Goal: Find specific page/section: Find specific page/section

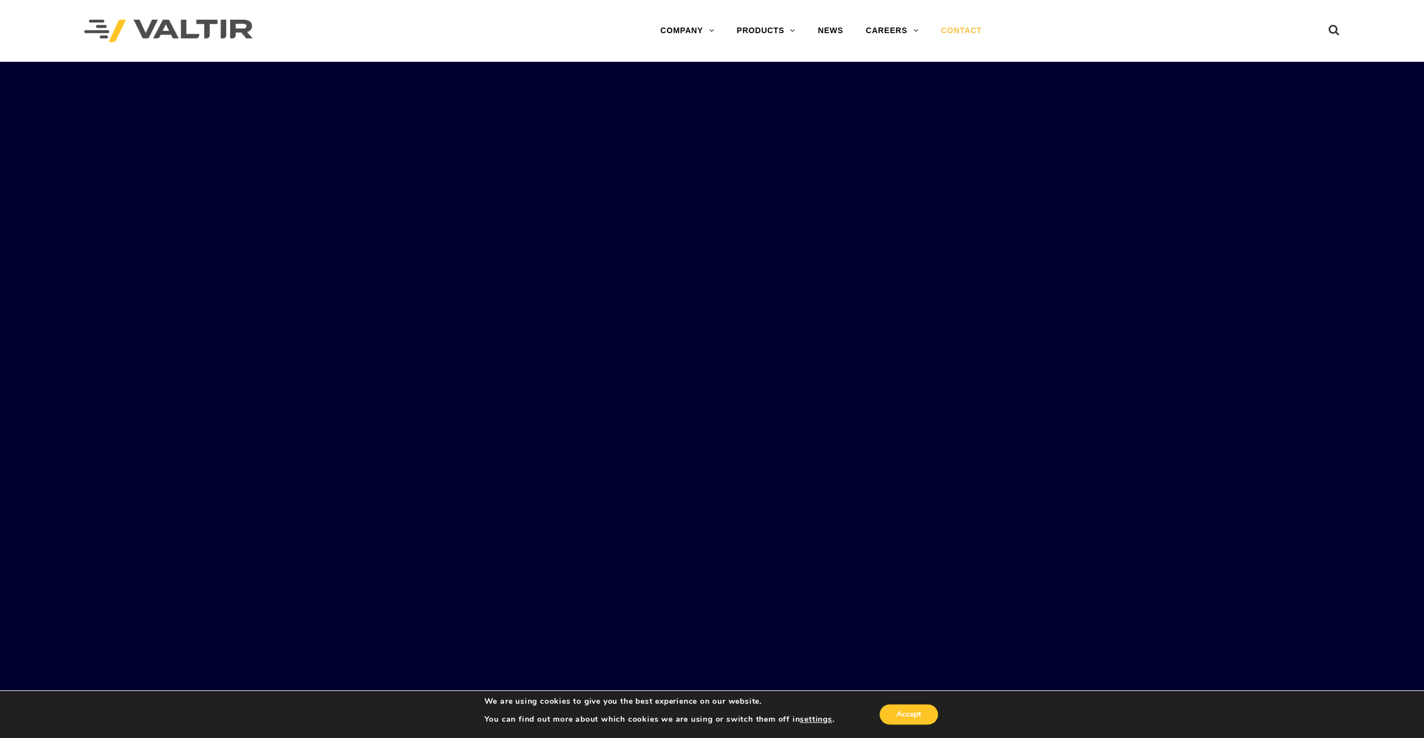
click at [960, 28] on link "CONTACT" at bounding box center [961, 31] width 63 height 22
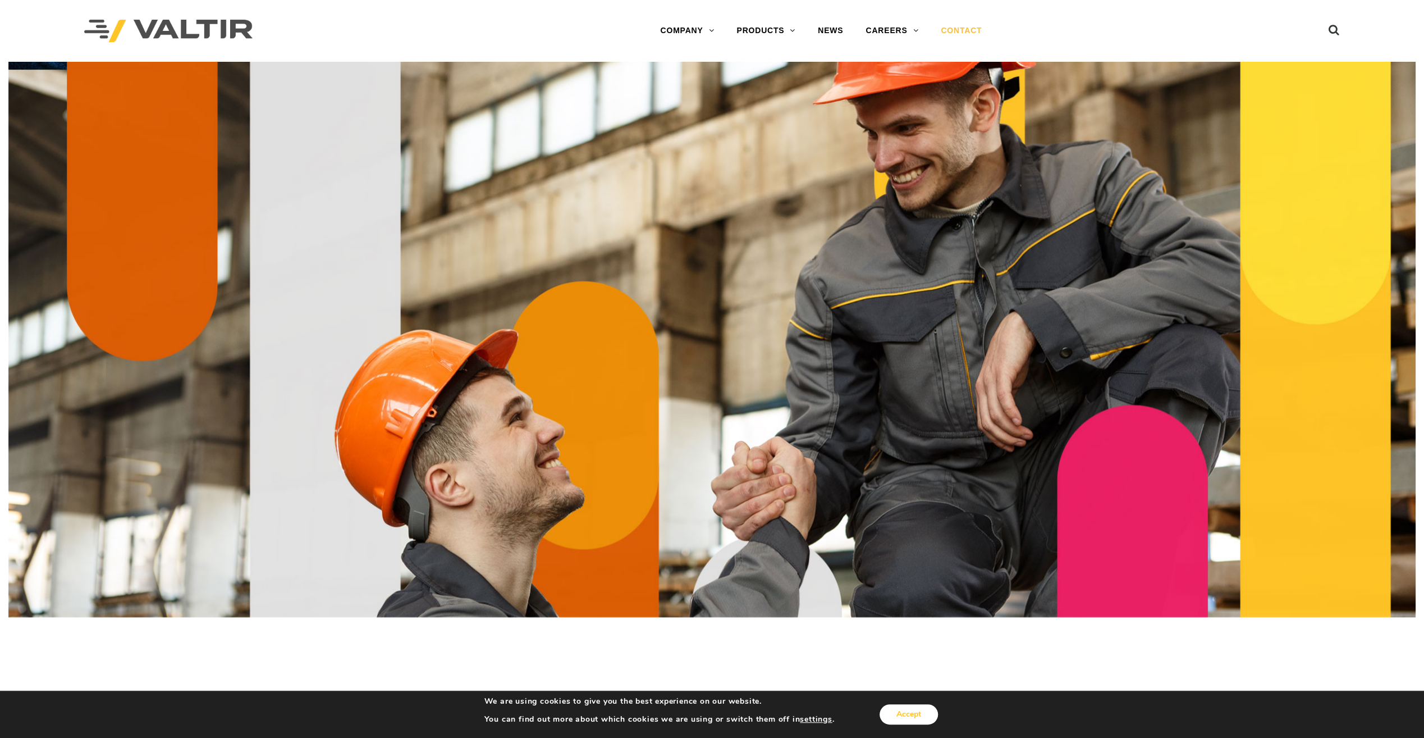
drag, startPoint x: 917, startPoint y: 719, endPoint x: 917, endPoint y: 713, distance: 6.2
click at [917, 719] on button "Accept" at bounding box center [909, 714] width 58 height 20
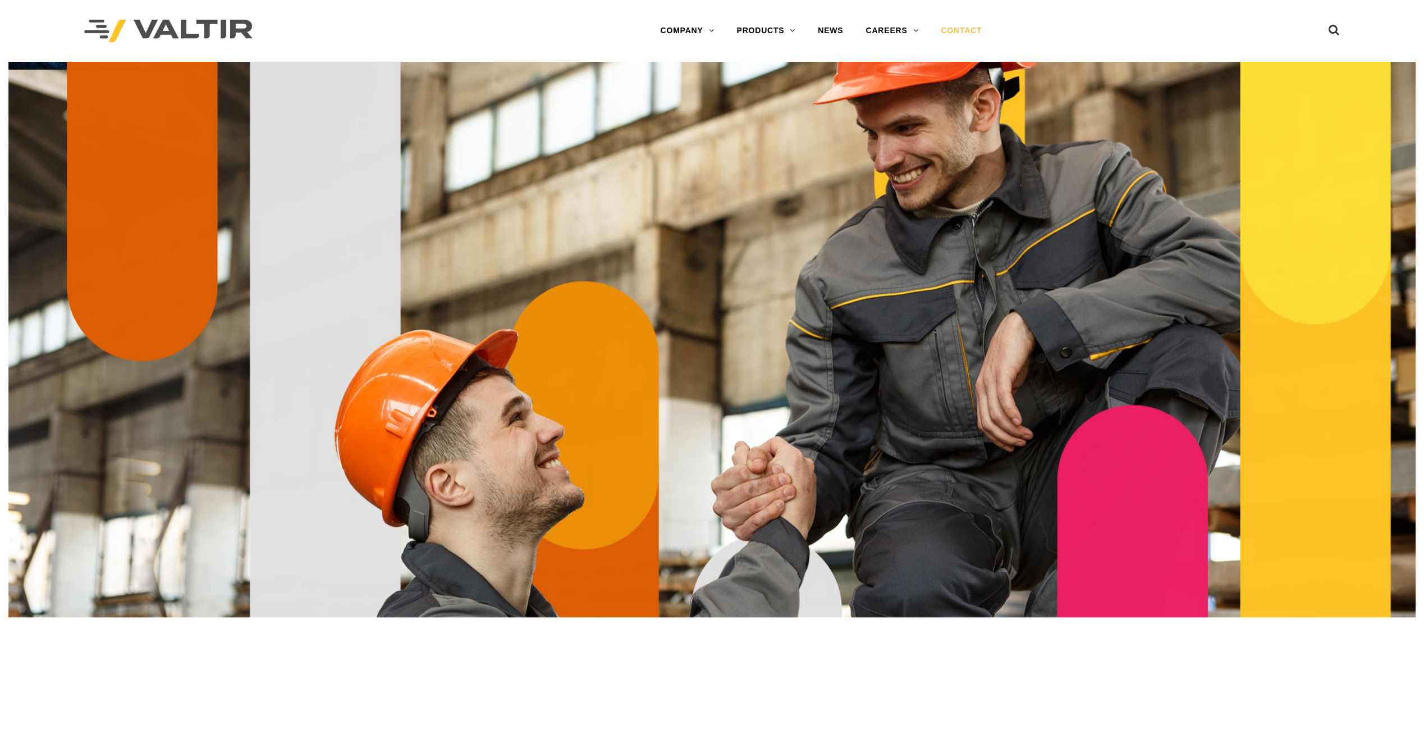
click at [953, 30] on link "CONTACT" at bounding box center [961, 31] width 63 height 22
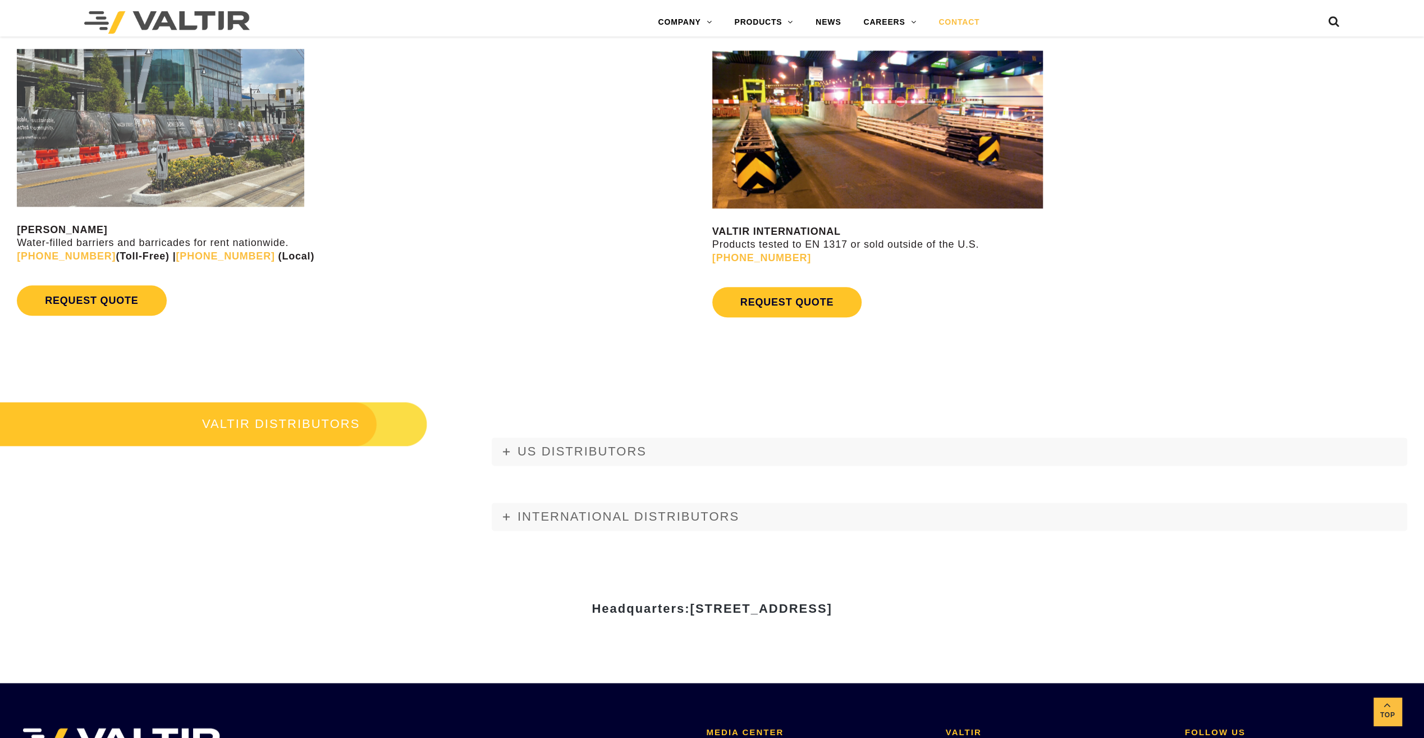
scroll to position [1235, 0]
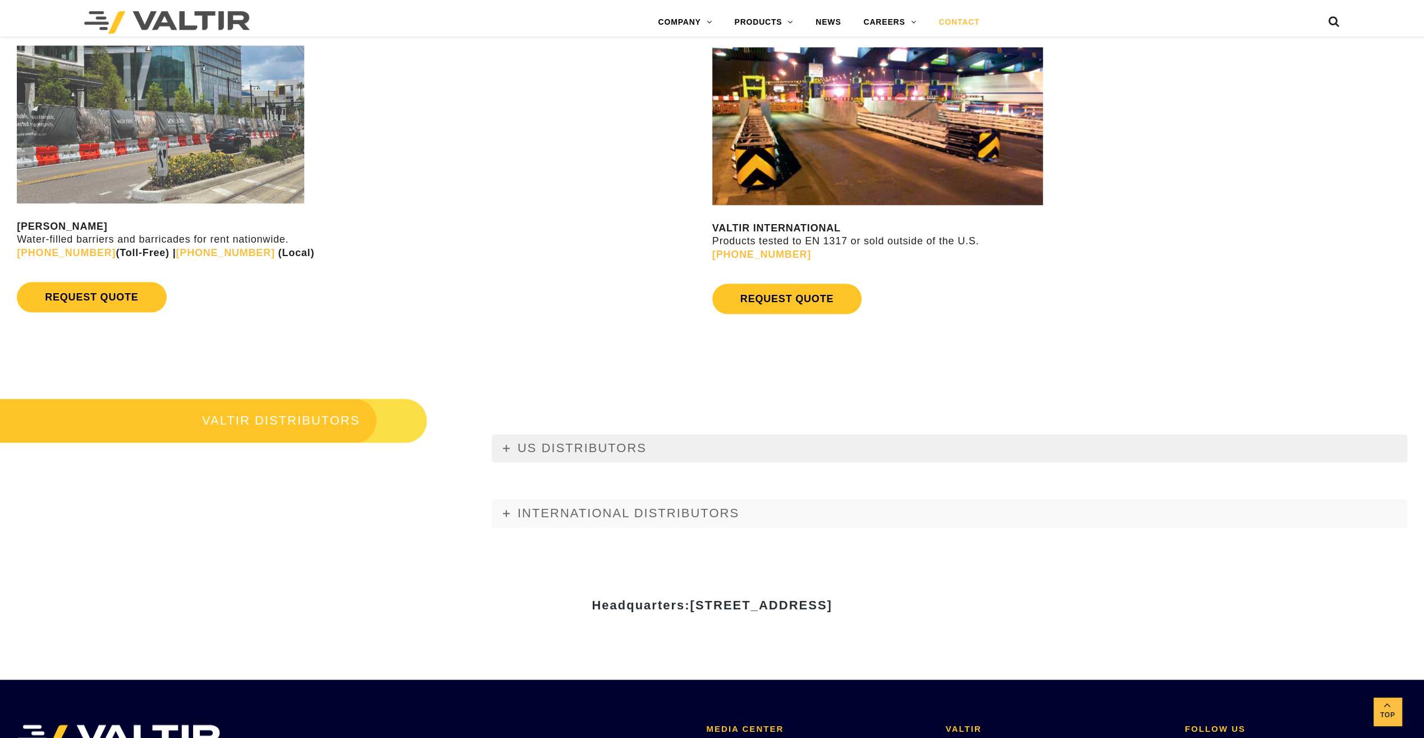
click at [507, 447] on icon at bounding box center [506, 448] width 7 height 7
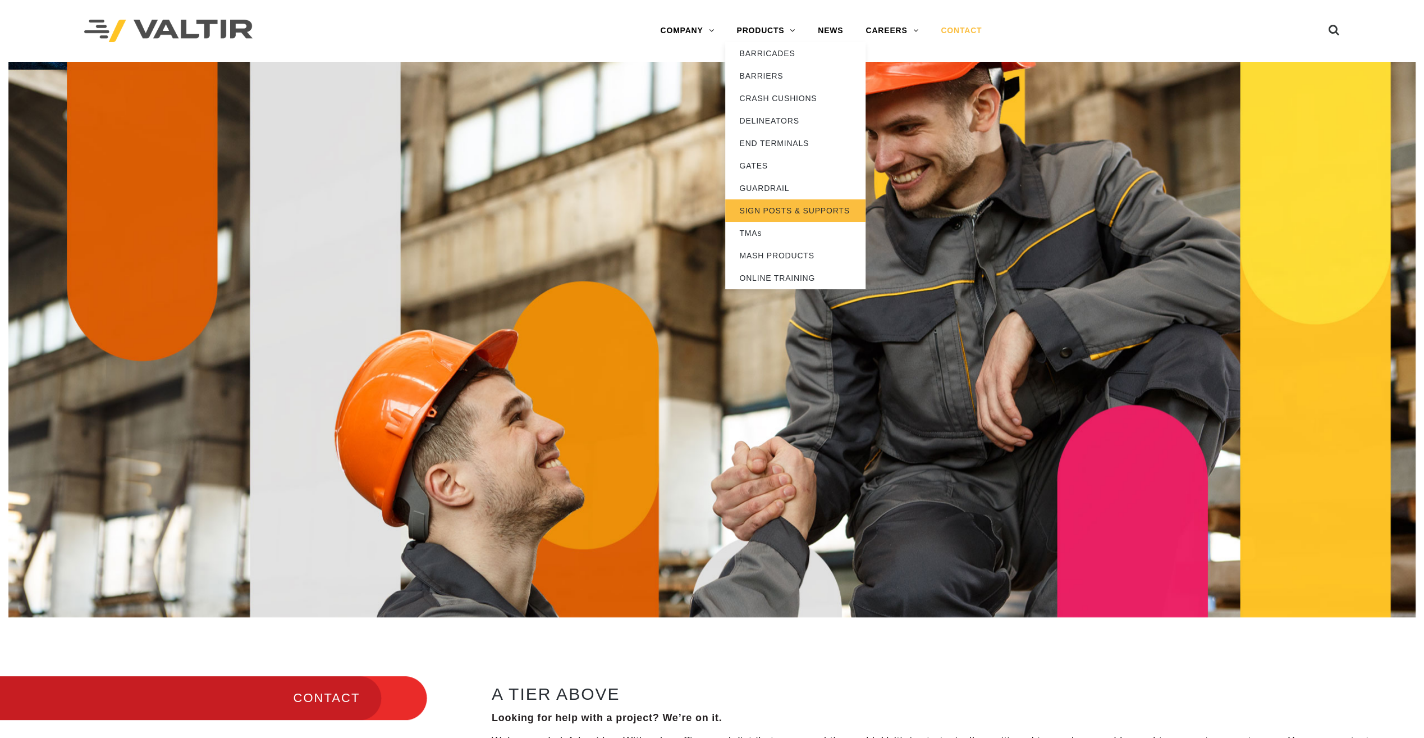
click at [805, 211] on link "SIGN POSTS & SUPPORTS" at bounding box center [795, 210] width 140 height 22
